Goal: Feedback & Contribution: Contribute content

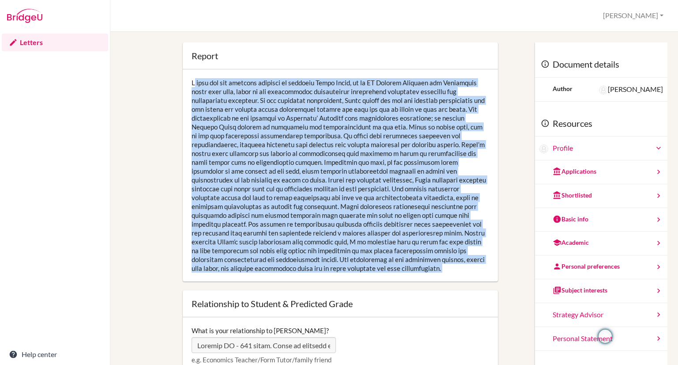
click at [29, 37] on link "Letters" at bounding box center [55, 43] width 106 height 18
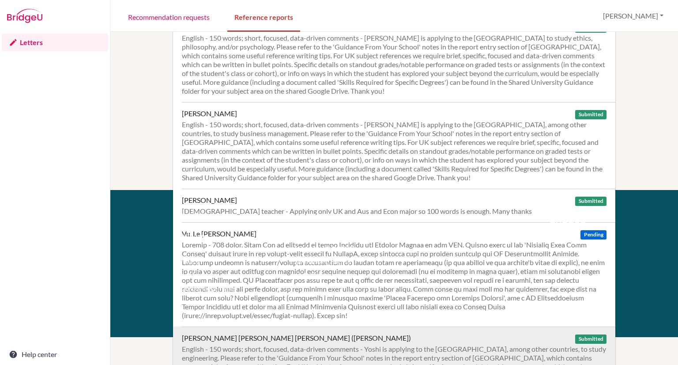
scroll to position [265, 0]
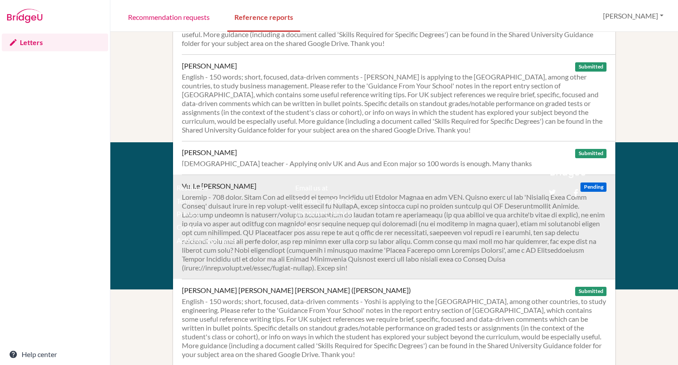
click at [476, 231] on div at bounding box center [394, 231] width 425 height 79
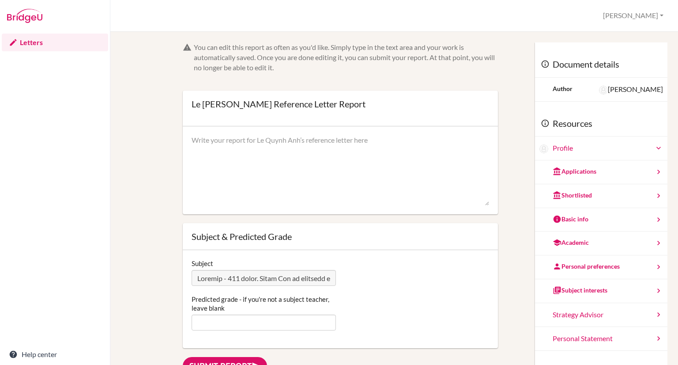
click at [294, 154] on textarea at bounding box center [340, 170] width 297 height 71
paste textarea "I have had the distinct pleasure of teaching Quynh Anh, in my IB English Langua…"
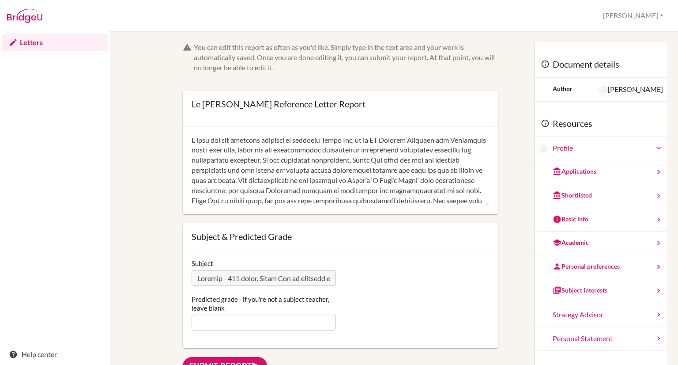
scroll to position [191, 0]
type textarea "I have had the distinct pleasure of teaching Quynh Anh, in my IB English Langua…"
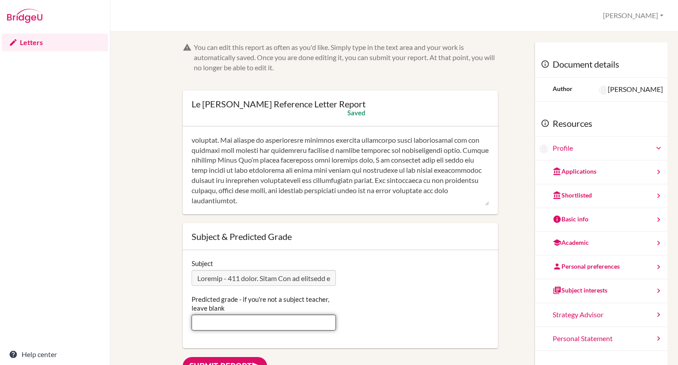
click at [208, 326] on input "Predicted grade - if you're not a subject teacher, leave blank" at bounding box center [264, 322] width 144 height 16
type input "6"
click at [211, 361] on link "Submit report" at bounding box center [225, 366] width 84 height 18
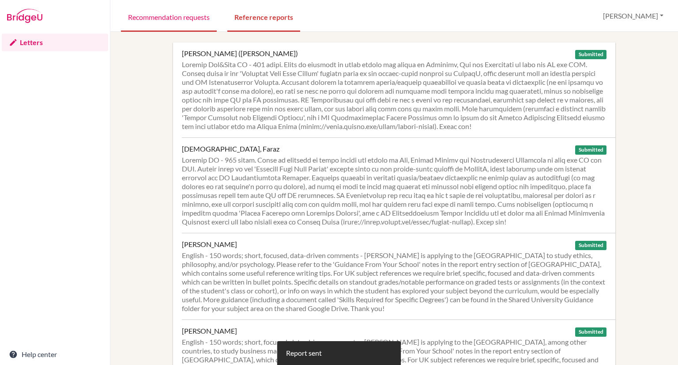
click at [168, 20] on link "Recommendation requests" at bounding box center [169, 16] width 96 height 30
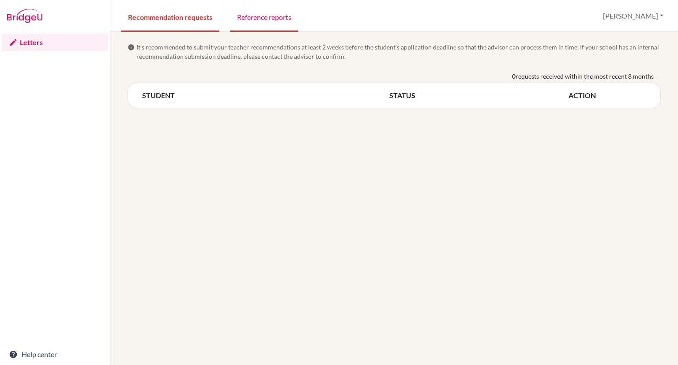
click at [268, 20] on link "Reference reports" at bounding box center [264, 16] width 68 height 30
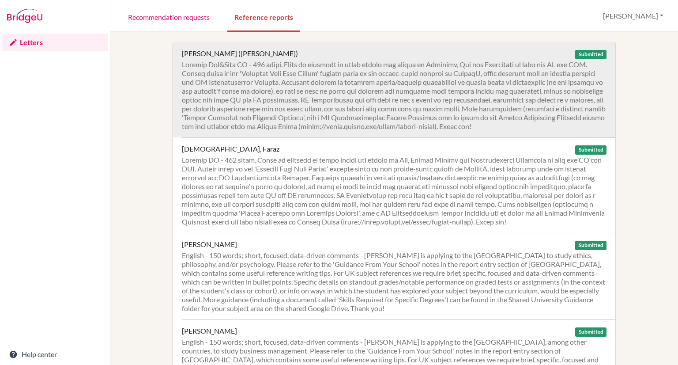
scroll to position [265, 0]
